Goal: Task Accomplishment & Management: Manage account settings

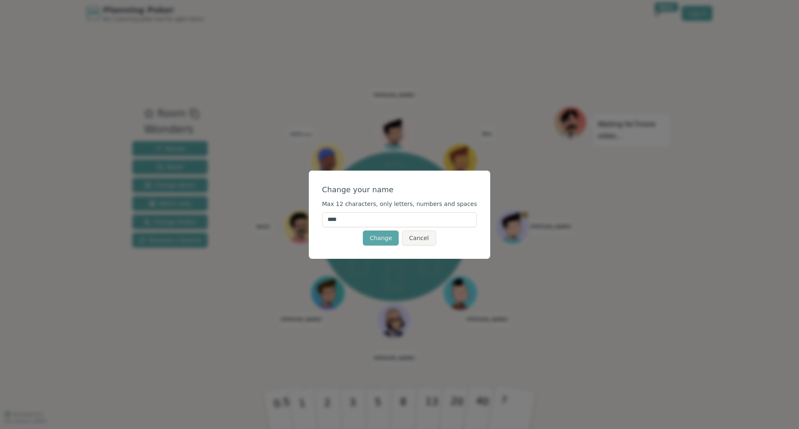
drag, startPoint x: 392, startPoint y: 222, endPoint x: 256, endPoint y: 211, distance: 136.5
click at [265, 215] on div "Change your name Max 12 characters, only letters, numbers and spaces **** Chang…" at bounding box center [399, 214] width 799 height 429
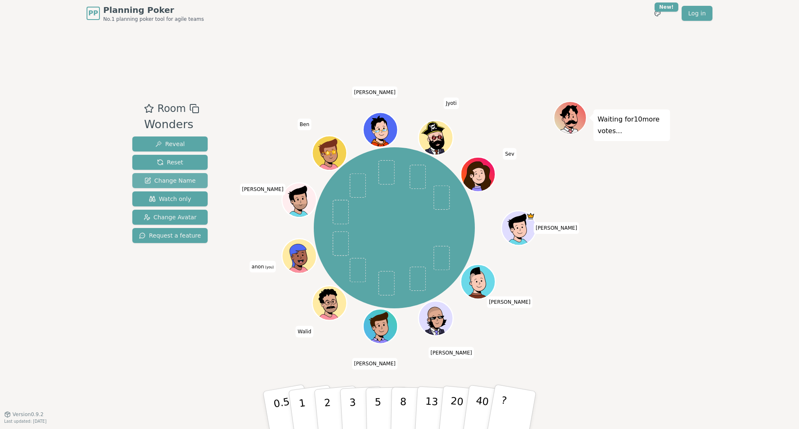
click at [179, 181] on span "Change Name" at bounding box center [169, 180] width 51 height 8
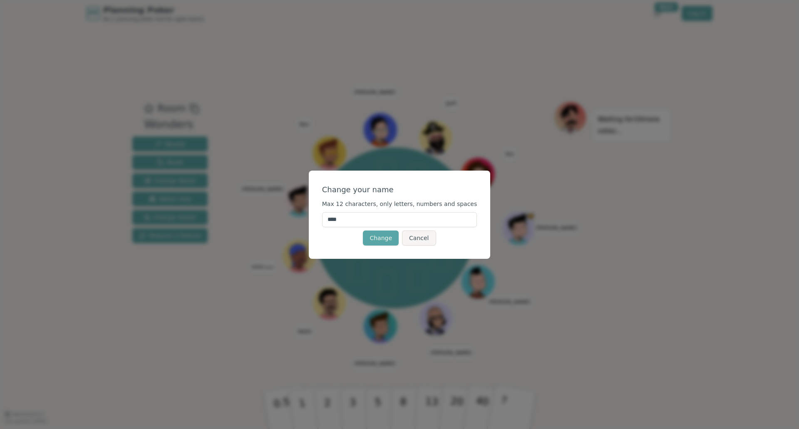
drag, startPoint x: 309, startPoint y: 221, endPoint x: 268, endPoint y: 219, distance: 40.8
click at [269, 223] on div "Change your name Max 12 characters, only letters, numbers and spaces **** Chang…" at bounding box center [399, 214] width 799 height 429
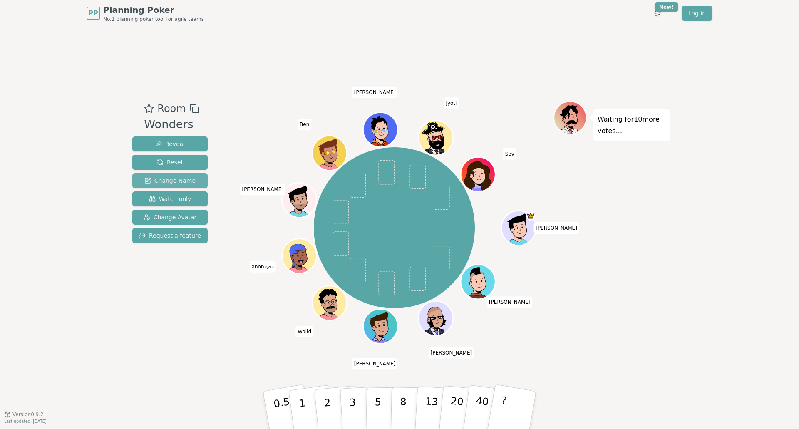
click at [183, 179] on span "Change Name" at bounding box center [169, 180] width 51 height 8
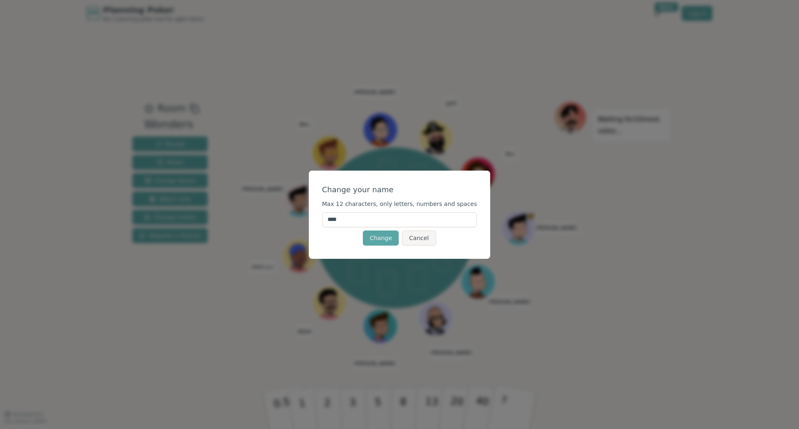
click at [357, 220] on input "****" at bounding box center [399, 219] width 155 height 15
type input "*"
type input "****"
click at [382, 242] on button "Change" at bounding box center [381, 238] width 36 height 15
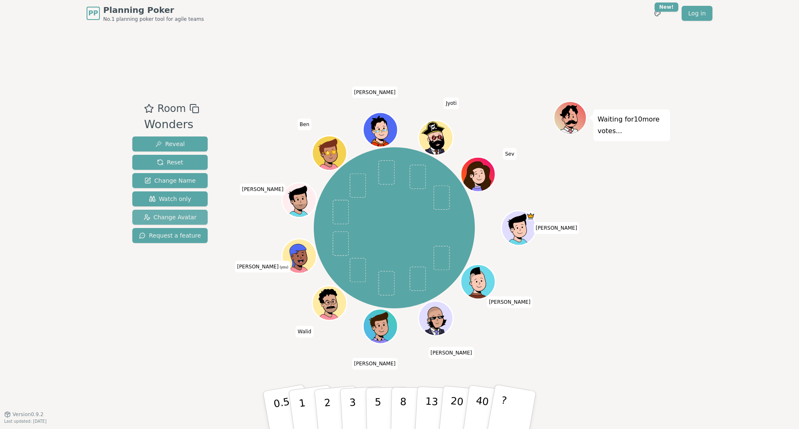
click at [182, 216] on span "Change Avatar" at bounding box center [170, 217] width 53 height 8
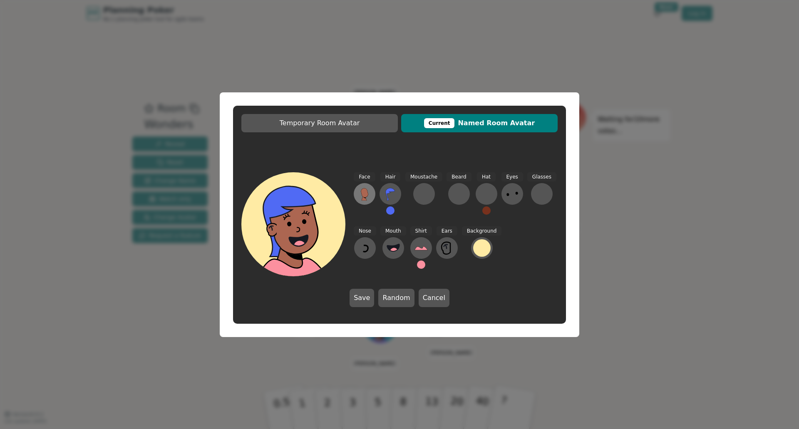
click at [367, 195] on icon at bounding box center [364, 192] width 7 height 9
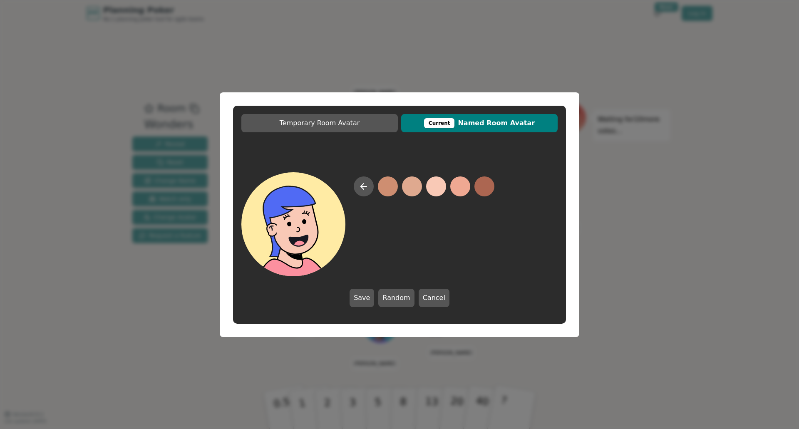
click at [441, 186] on button at bounding box center [436, 186] width 20 height 20
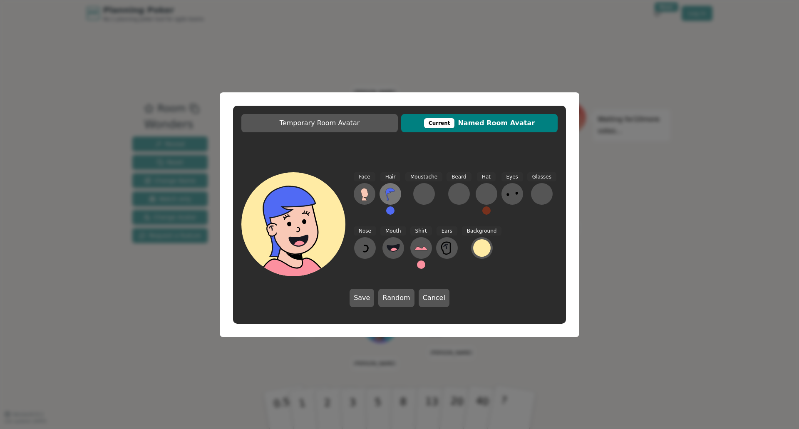
click at [388, 191] on icon at bounding box center [390, 194] width 9 height 12
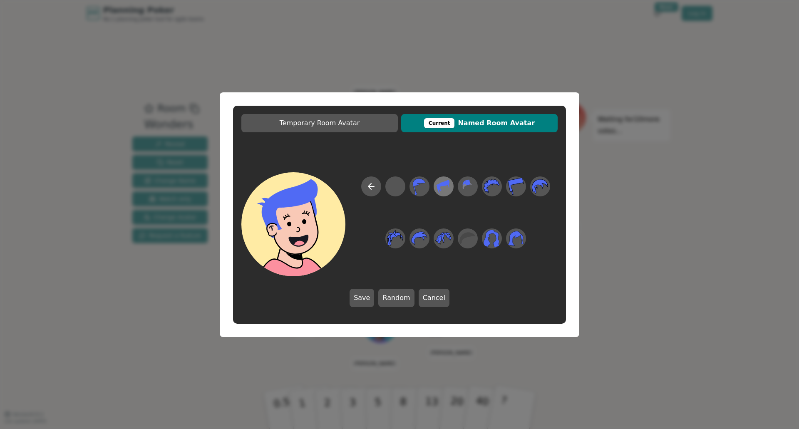
click at [444, 186] on icon at bounding box center [443, 186] width 12 height 13
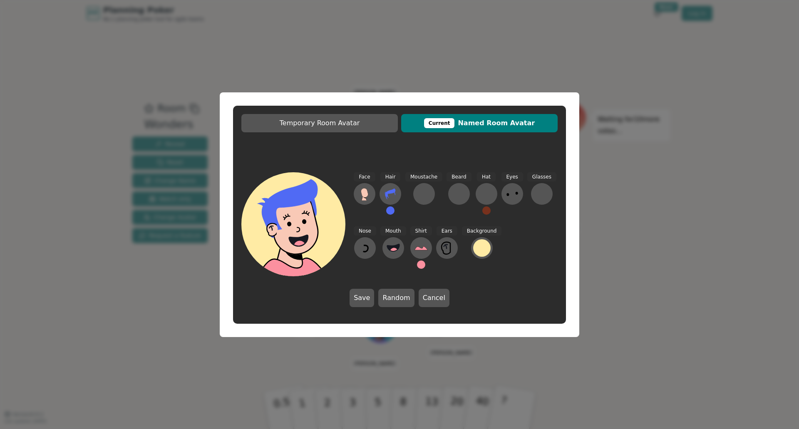
click at [392, 212] on button at bounding box center [390, 210] width 8 height 8
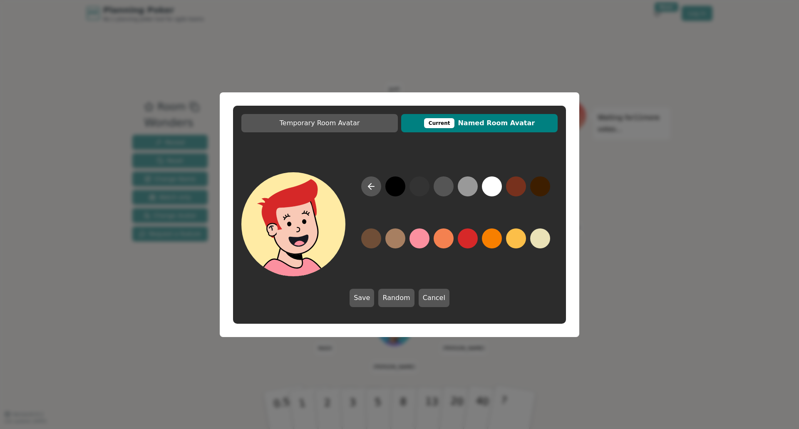
click at [469, 240] on button at bounding box center [468, 238] width 20 height 20
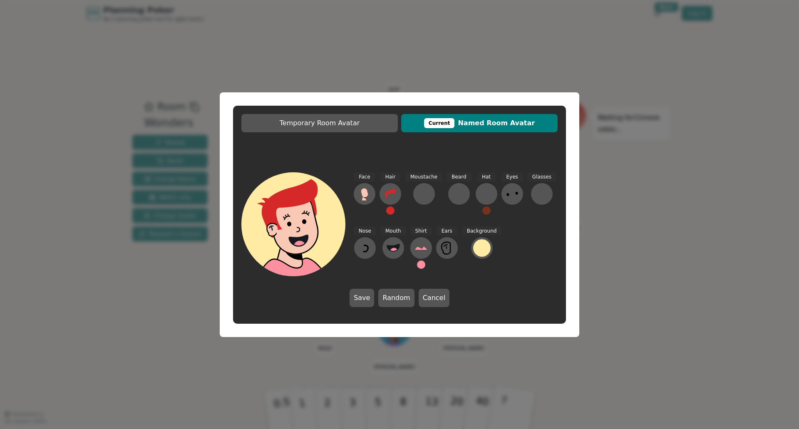
click at [515, 194] on button at bounding box center [512, 194] width 22 height 22
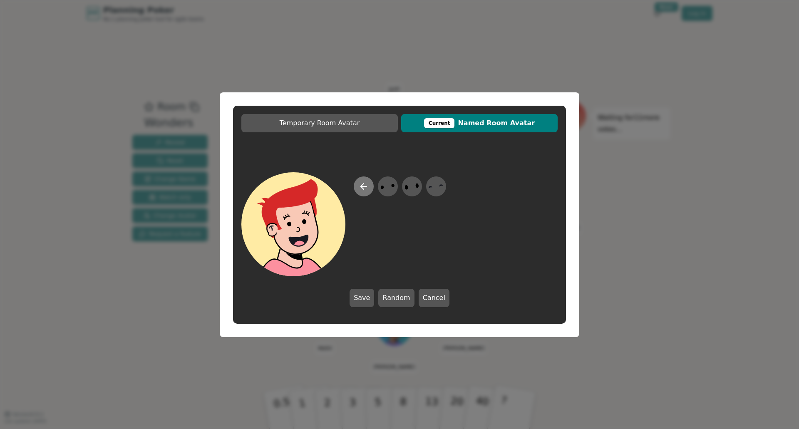
click at [362, 184] on icon at bounding box center [364, 186] width 10 height 10
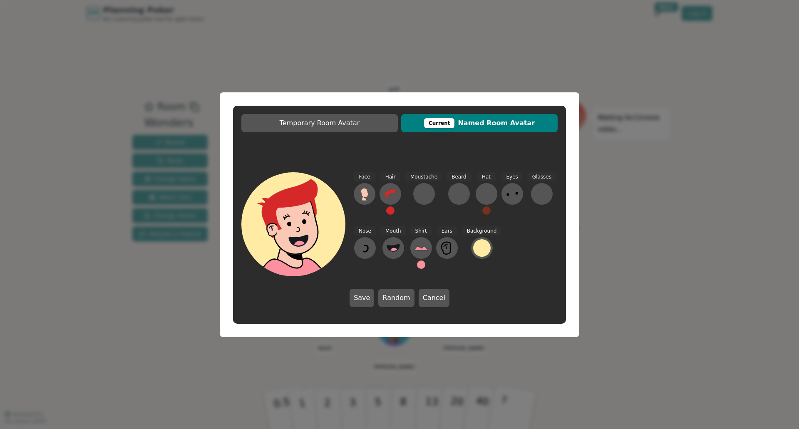
click at [365, 297] on button "Save" at bounding box center [362, 298] width 25 height 18
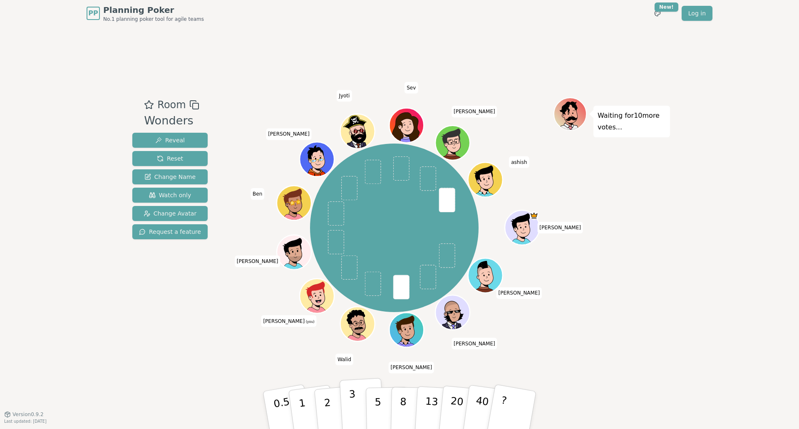
click at [354, 407] on p "3" at bounding box center [353, 410] width 9 height 45
click at [377, 404] on p "5" at bounding box center [378, 410] width 7 height 45
click at [353, 407] on p "3" at bounding box center [353, 410] width 9 height 45
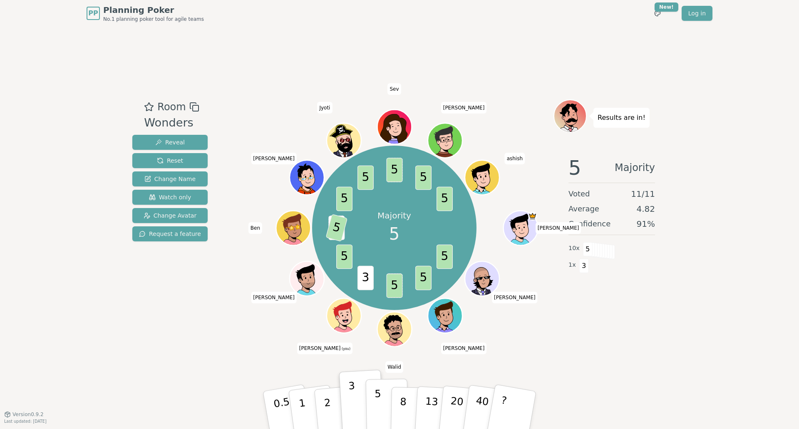
click at [377, 409] on p "5" at bounding box center [378, 410] width 7 height 45
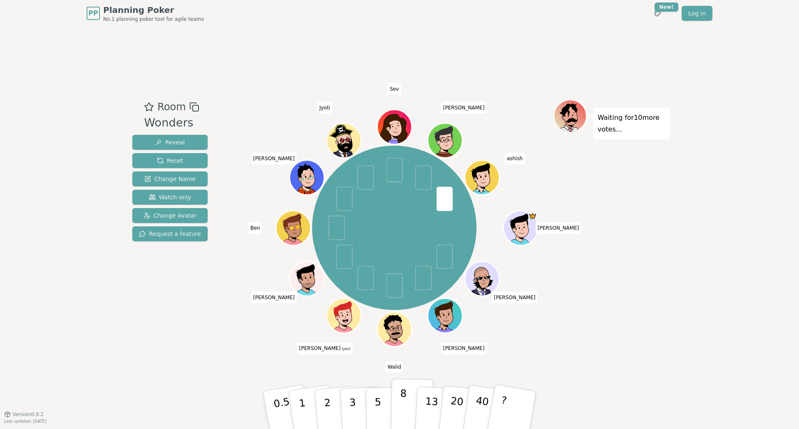
click at [401, 414] on p "8" at bounding box center [402, 409] width 7 height 45
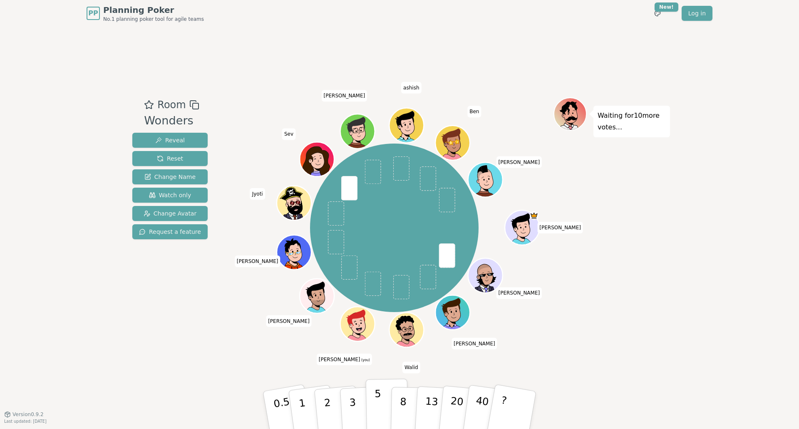
click at [386, 394] on button "5" at bounding box center [387, 410] width 43 height 63
